Goal: Task Accomplishment & Management: Manage account settings

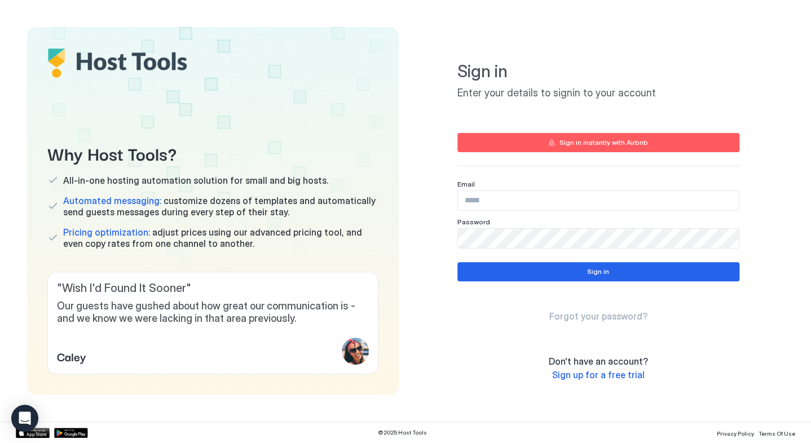
click at [539, 183] on div "Email" at bounding box center [598, 184] width 282 height 8
click at [529, 207] on input "Input Field" at bounding box center [598, 200] width 281 height 19
type input "**********"
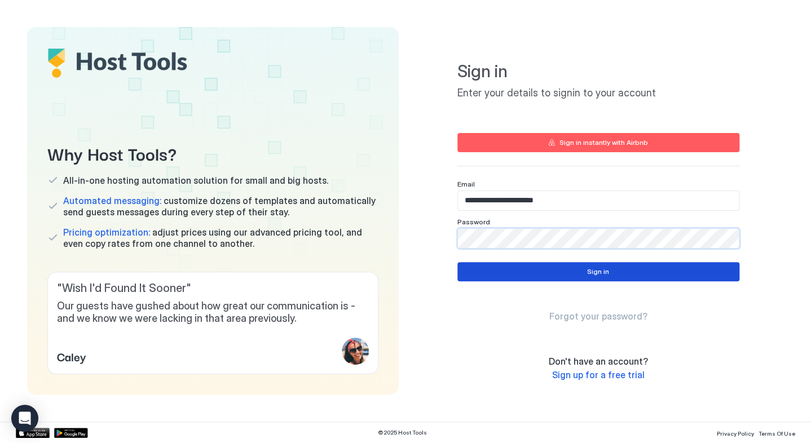
drag, startPoint x: 604, startPoint y: 277, endPoint x: 614, endPoint y: 271, distance: 11.9
click at [611, 274] on button "Sign in" at bounding box center [598, 271] width 282 height 19
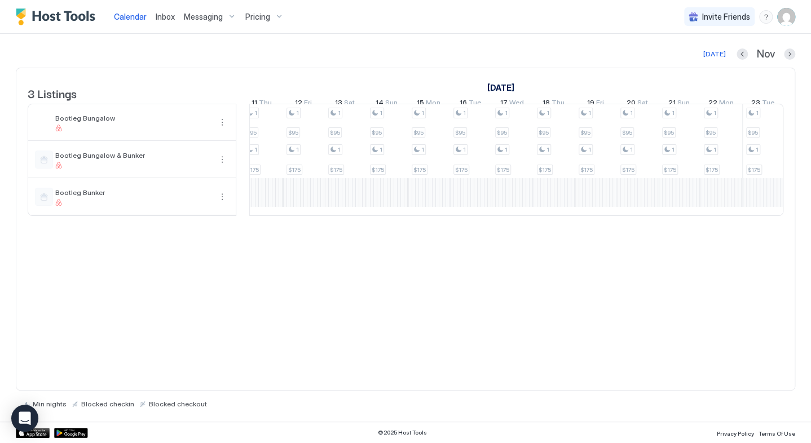
scroll to position [0, 1677]
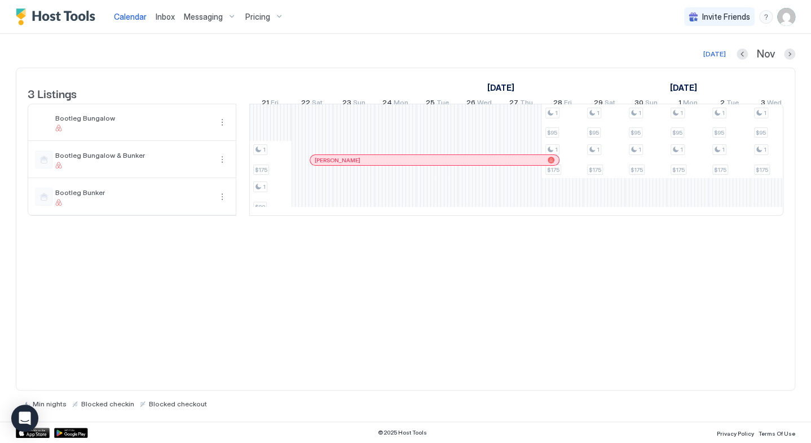
click at [562, 127] on div "1 $175 1 $89 1 $175 1 $89 1 $175 1 $89 1 $175 1 $89 1 $175 1 $89 1 $175 1 $89 1…" at bounding box center [520, 159] width 2211 height 111
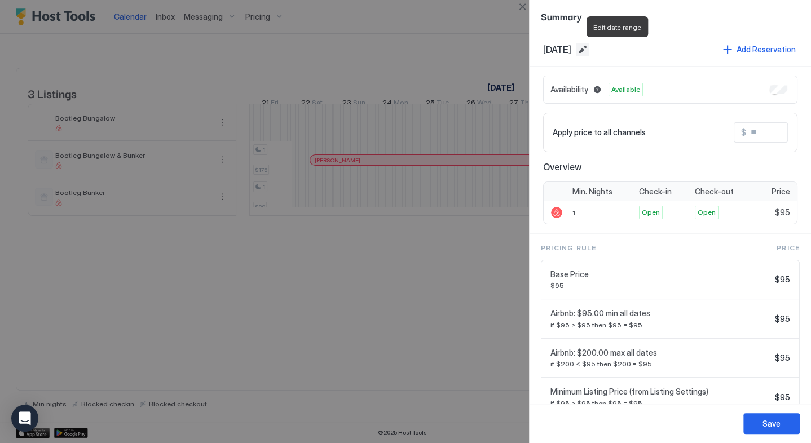
click at [589, 46] on button "Edit date range" at bounding box center [583, 50] width 14 height 14
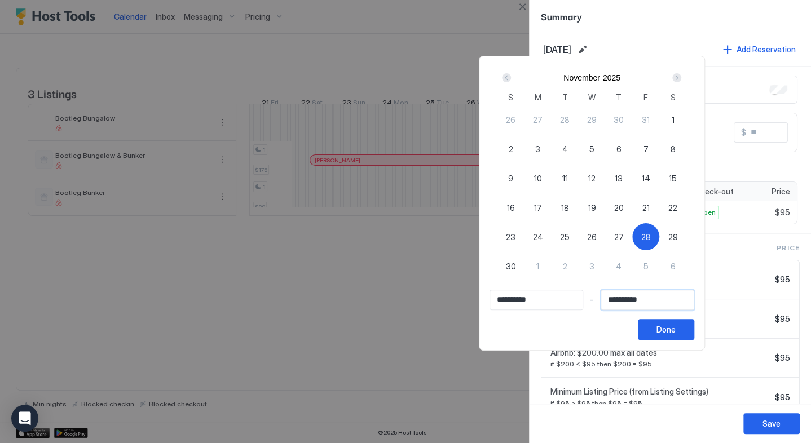
click at [680, 301] on input "**********" at bounding box center [647, 299] width 92 height 19
click at [683, 82] on div "Next" at bounding box center [677, 78] width 14 height 14
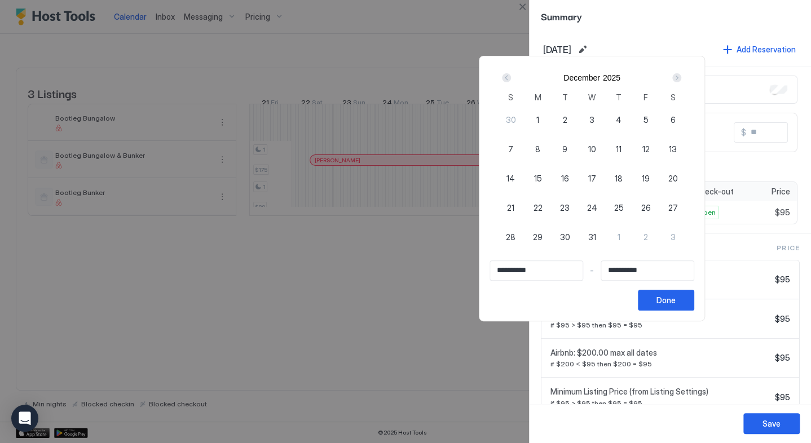
click at [683, 82] on div "Next" at bounding box center [677, 78] width 14 height 14
click at [677, 240] on span "31" at bounding box center [673, 237] width 8 height 12
type input "**********"
click at [548, 265] on input "**********" at bounding box center [536, 270] width 92 height 19
drag, startPoint x: 548, startPoint y: 270, endPoint x: 417, endPoint y: 267, distance: 131.4
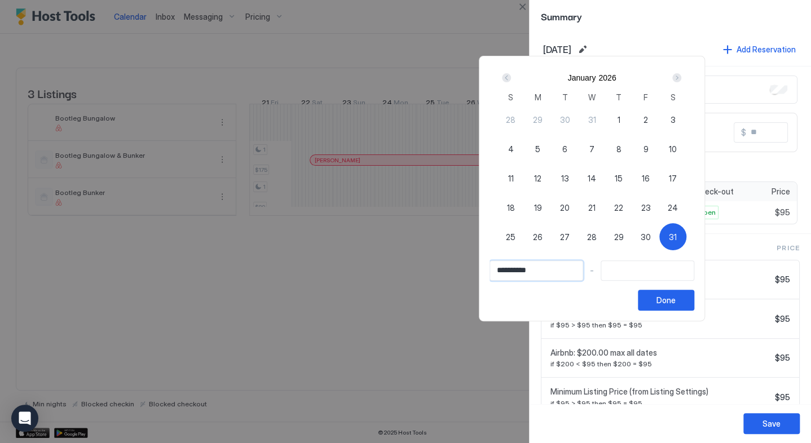
click at [417, 267] on div "**********" at bounding box center [405, 221] width 811 height 443
click at [511, 82] on div "Prev" at bounding box center [506, 77] width 9 height 9
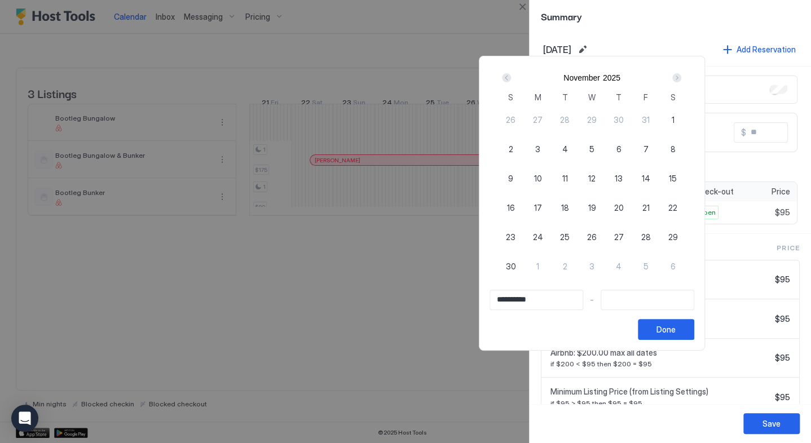
click at [651, 235] on span "28" at bounding box center [646, 237] width 10 height 12
type input "**********"
click at [652, 301] on input "Input Field" at bounding box center [647, 299] width 92 height 19
click at [684, 304] on input "Input Field" at bounding box center [647, 299] width 92 height 19
click at [673, 301] on input "Input Field" at bounding box center [647, 299] width 92 height 19
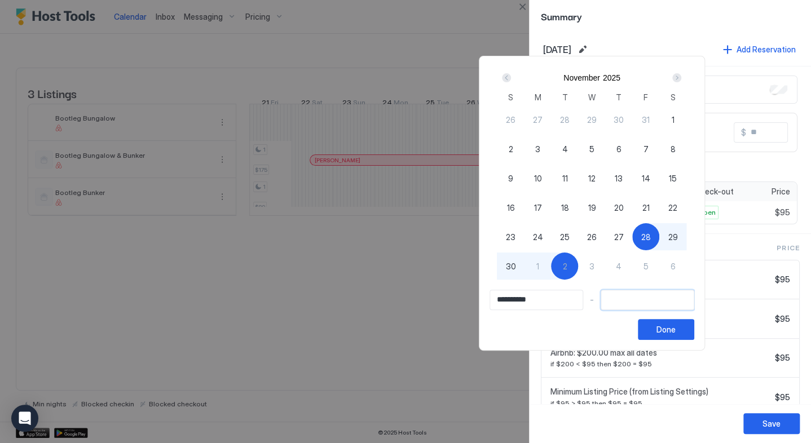
click at [673, 301] on input "Input Field" at bounding box center [647, 299] width 92 height 19
click at [672, 295] on input "Input Field" at bounding box center [647, 299] width 92 height 19
click at [681, 17] on div at bounding box center [405, 221] width 811 height 443
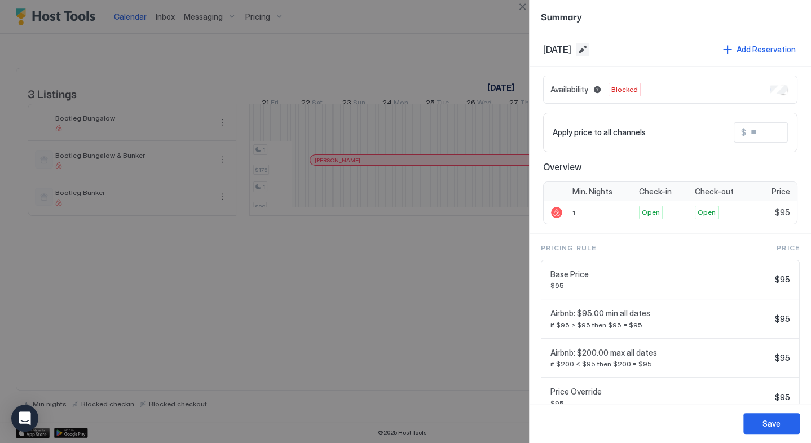
click at [589, 53] on button "Edit date range" at bounding box center [583, 50] width 14 height 14
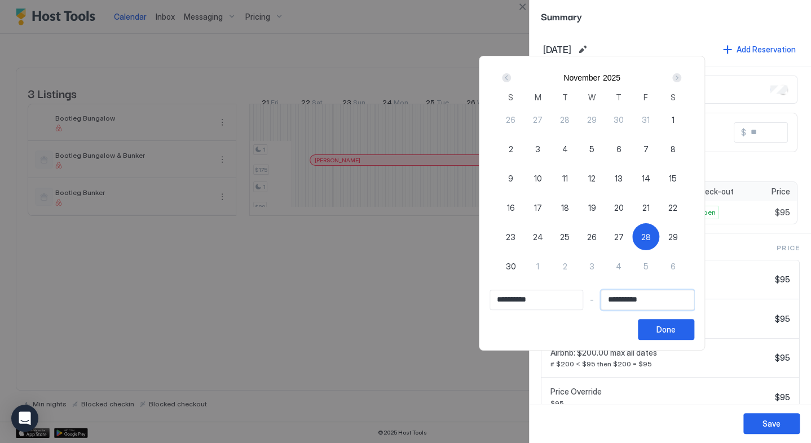
click at [643, 302] on input "**********" at bounding box center [647, 299] width 92 height 19
drag, startPoint x: 629, startPoint y: 297, endPoint x: 691, endPoint y: 298, distance: 62.0
click at [691, 298] on input "**********" at bounding box center [647, 299] width 92 height 19
click at [696, 35] on div at bounding box center [405, 221] width 811 height 443
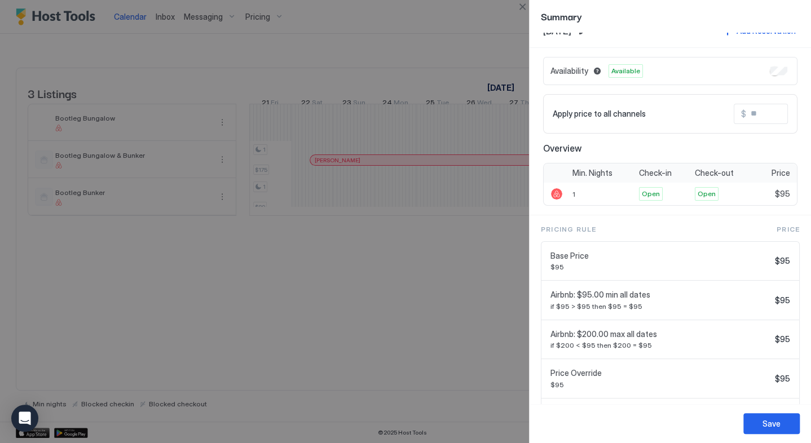
scroll to position [5, 0]
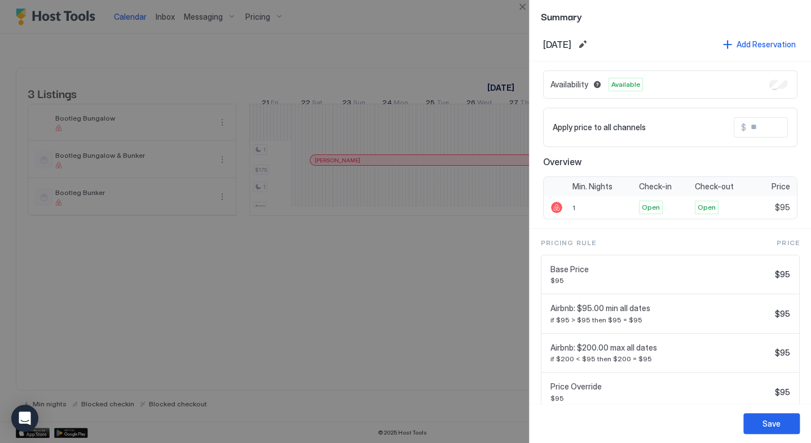
click at [775, 272] on span "$95" at bounding box center [782, 275] width 15 height 10
click at [621, 346] on span "Airbnb: $200.00 max all dates" at bounding box center [660, 348] width 220 height 10
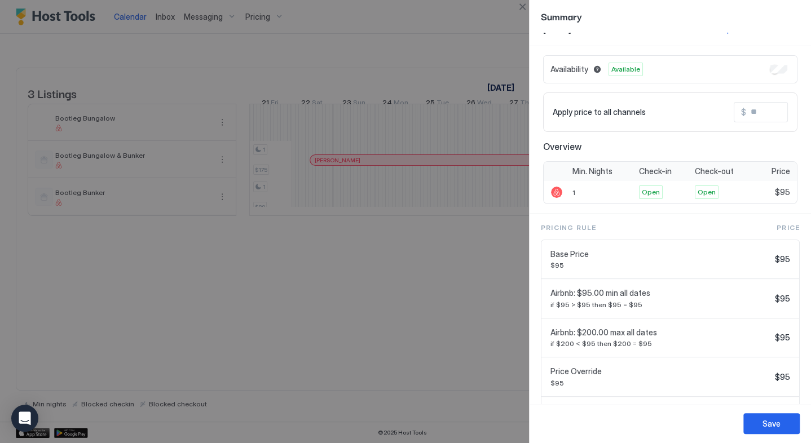
scroll to position [0, 0]
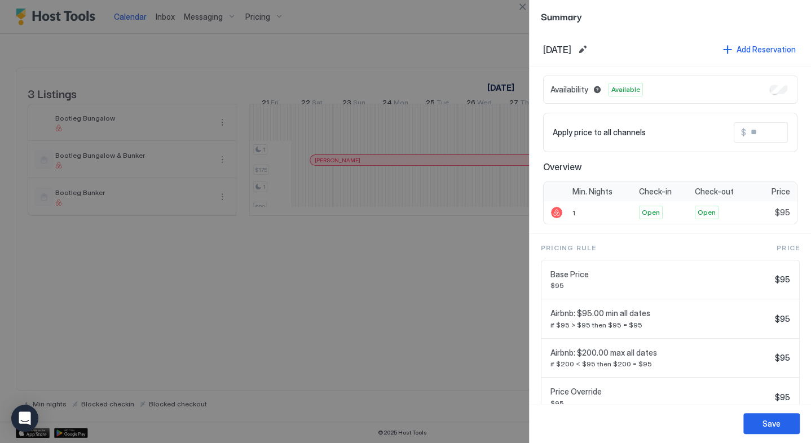
click at [425, 38] on div at bounding box center [405, 221] width 811 height 443
click at [518, 7] on button "Close" at bounding box center [522, 7] width 14 height 14
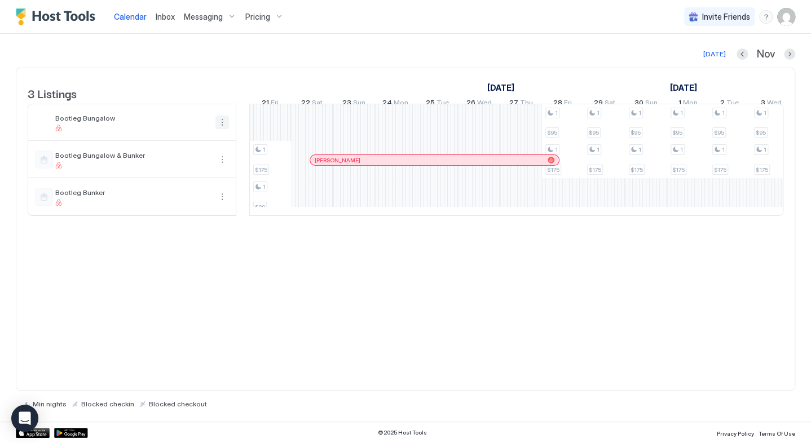
click at [221, 129] on button "More options" at bounding box center [222, 123] width 14 height 14
click at [213, 182] on span "Listing Settings" at bounding box center [203, 182] width 50 height 8
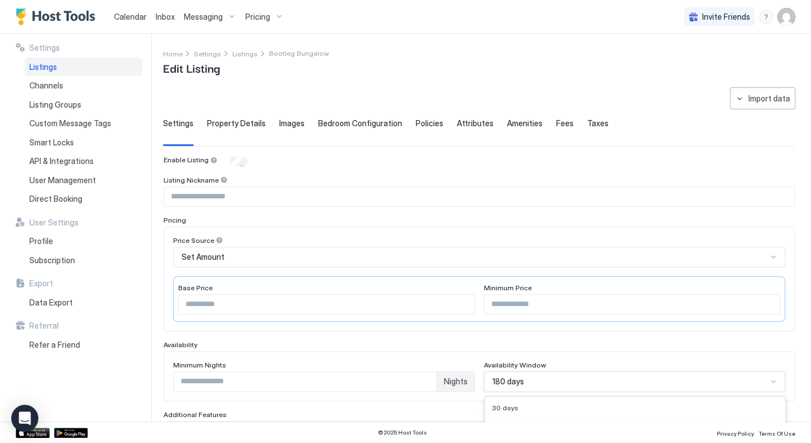
scroll to position [180, 0]
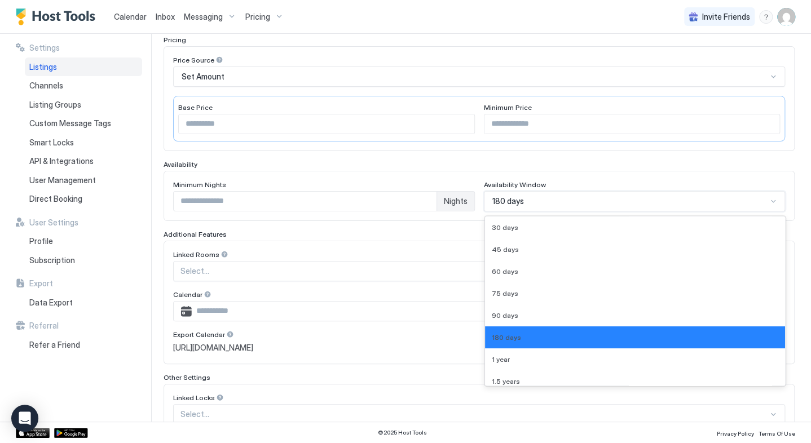
click at [762, 211] on div "9 results available. Use Up and Down to choose options, press Enter to select t…" at bounding box center [635, 201] width 302 height 20
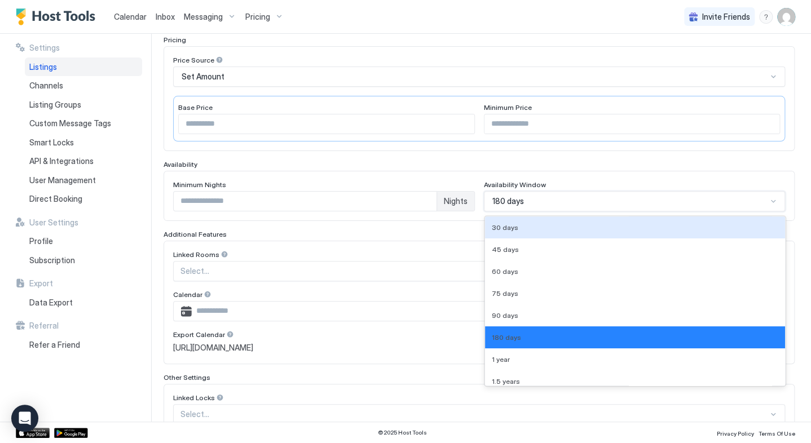
click at [574, 224] on div "30 days" at bounding box center [635, 227] width 287 height 8
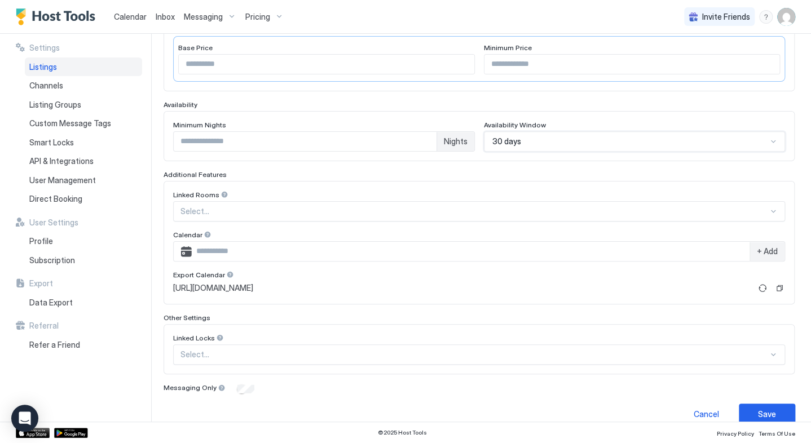
scroll to position [254, 0]
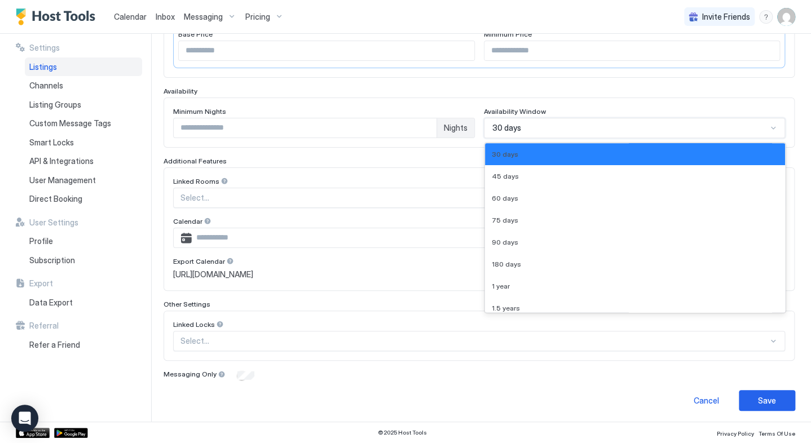
click at [534, 130] on div "30 days" at bounding box center [629, 128] width 275 height 10
click at [547, 151] on div "30 days" at bounding box center [635, 154] width 287 height 8
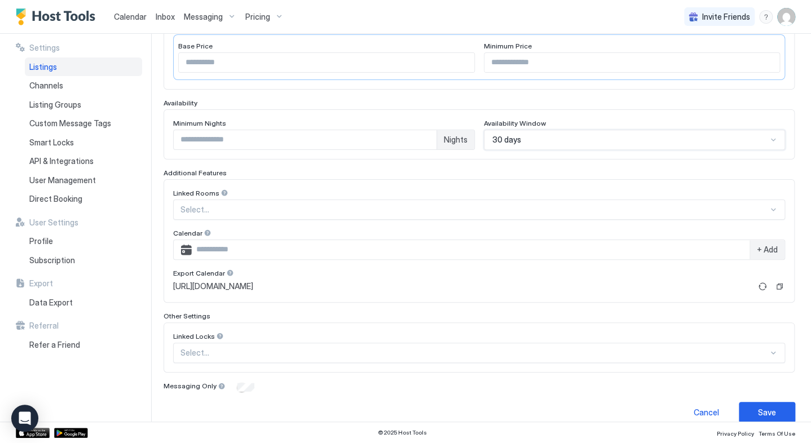
scroll to position [244, 0]
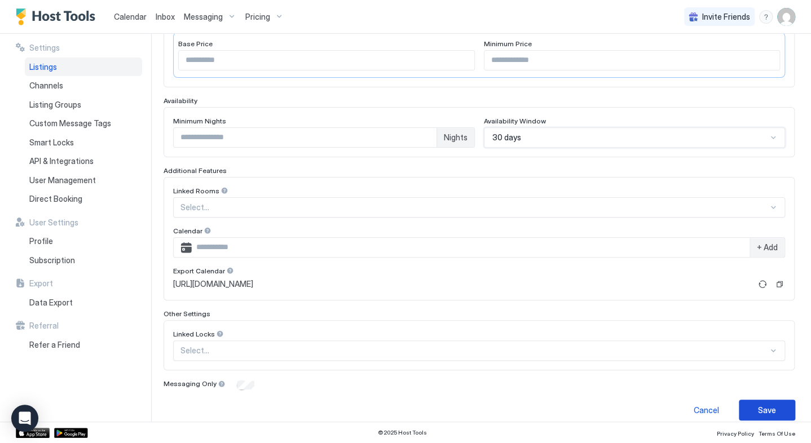
click at [765, 411] on div "Save" at bounding box center [767, 410] width 18 height 12
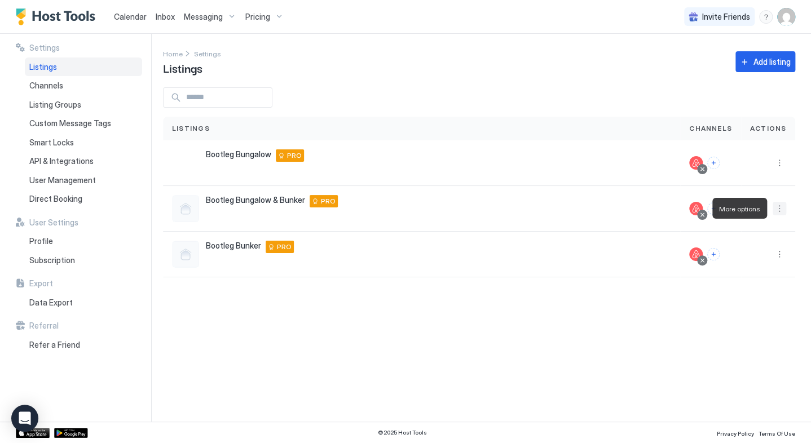
click at [778, 211] on button "More options" at bounding box center [779, 209] width 14 height 14
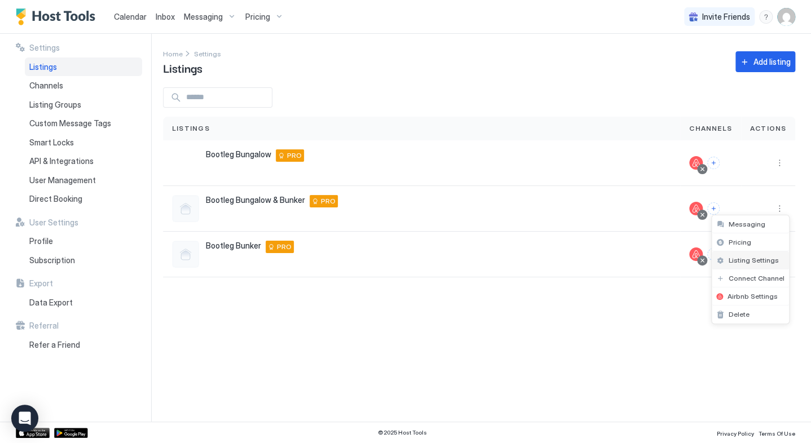
click at [761, 256] on span "Listing Settings" at bounding box center [754, 260] width 50 height 8
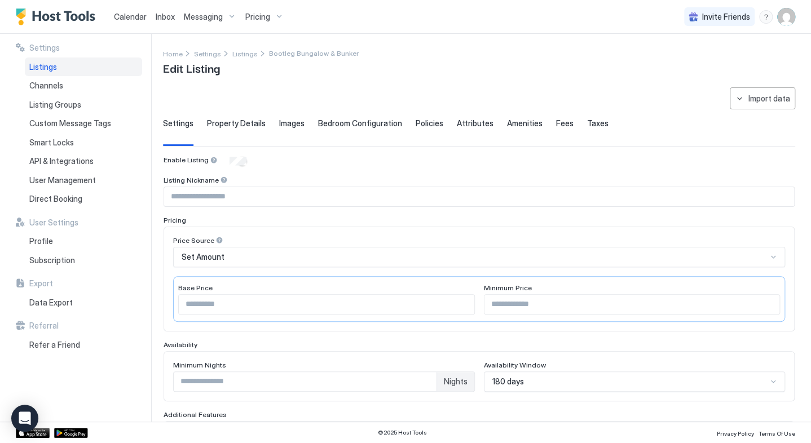
click at [585, 380] on div "180 days" at bounding box center [635, 382] width 302 height 20
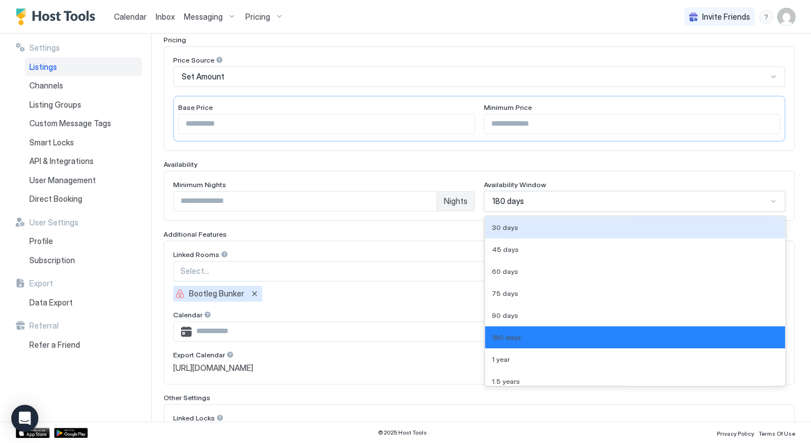
click at [535, 223] on div "30 days" at bounding box center [635, 227] width 287 height 8
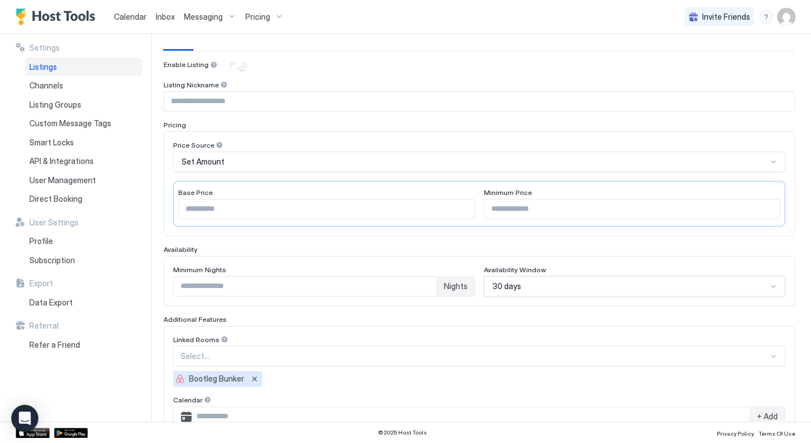
scroll to position [142, 0]
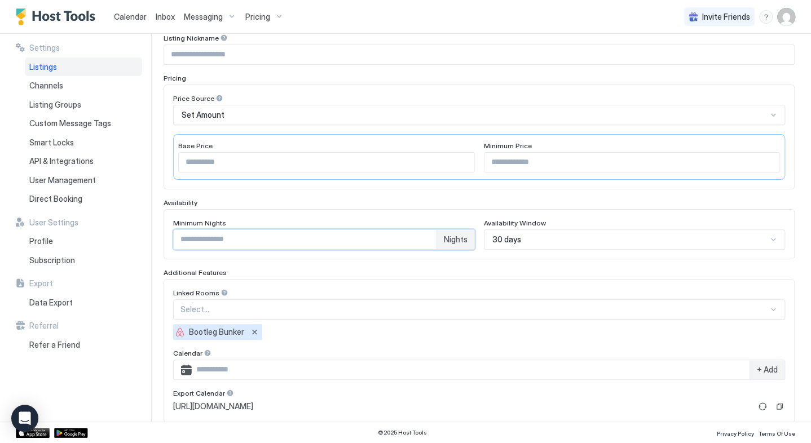
drag, startPoint x: 230, startPoint y: 237, endPoint x: 208, endPoint y: 239, distance: 22.6
click at [208, 239] on input "*" at bounding box center [305, 239] width 263 height 19
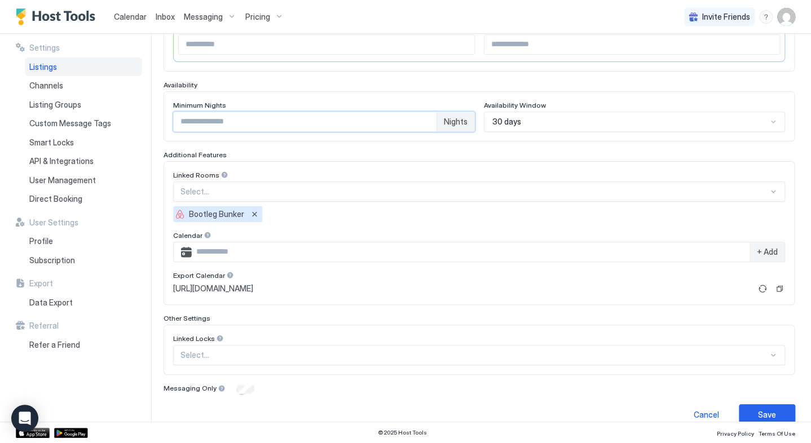
scroll to position [274, 0]
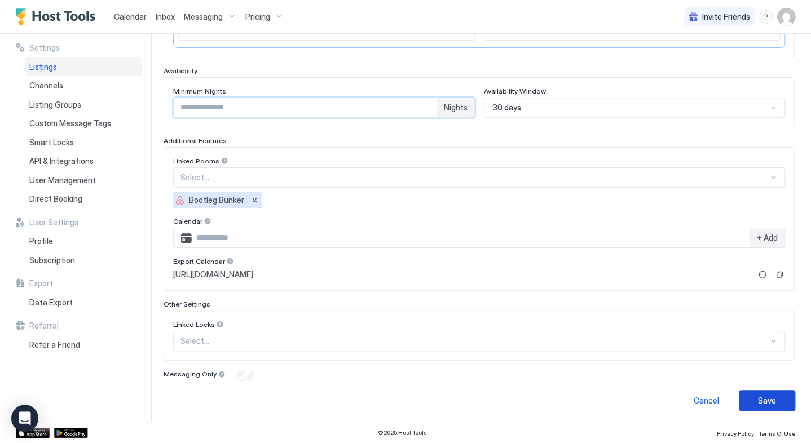
click at [759, 399] on div "Save" at bounding box center [767, 401] width 18 height 12
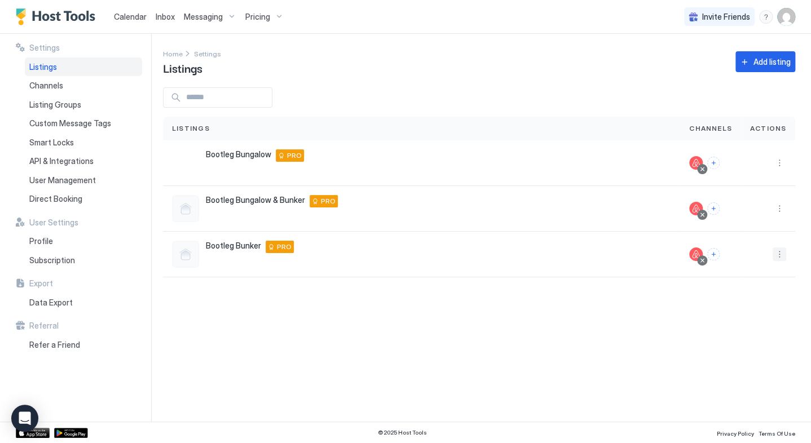
click at [778, 255] on button "More options" at bounding box center [779, 255] width 14 height 14
click at [744, 306] on span "Listing Settings" at bounding box center [754, 306] width 50 height 8
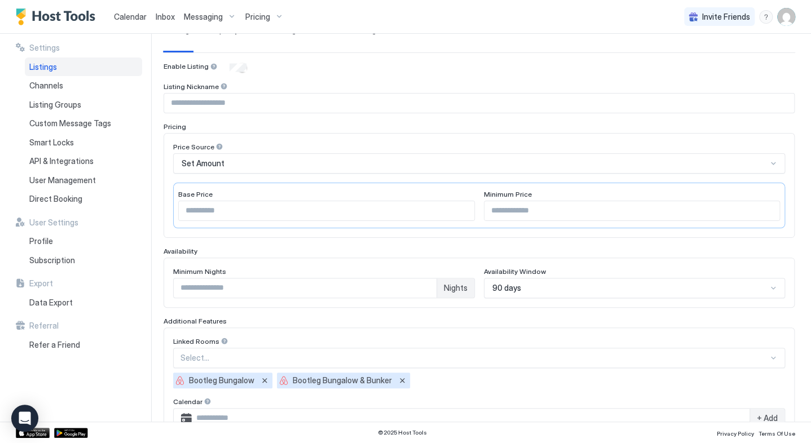
click at [704, 286] on div "90 days" at bounding box center [635, 288] width 302 height 20
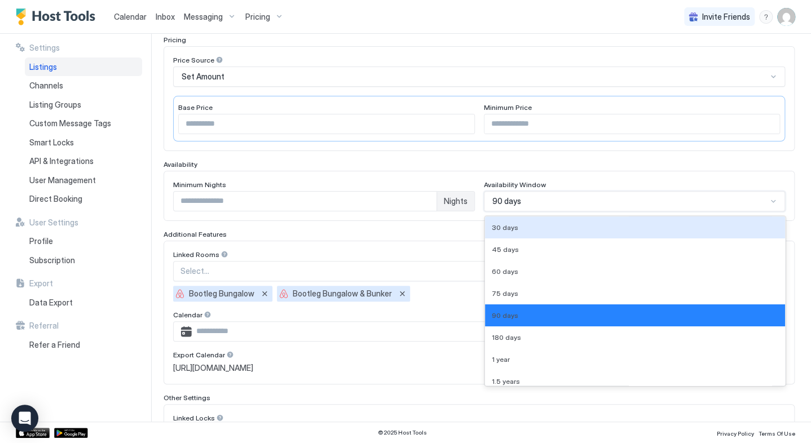
click at [588, 227] on div "30 days" at bounding box center [635, 227] width 287 height 8
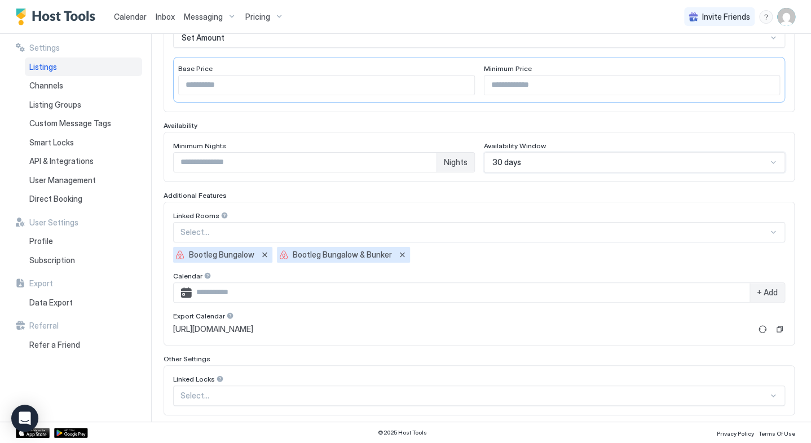
scroll to position [274, 0]
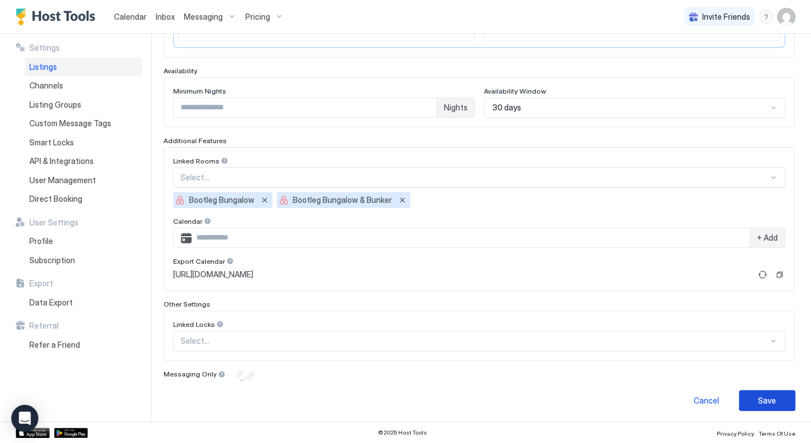
click at [758, 396] on div "Save" at bounding box center [767, 401] width 18 height 12
